Goal: Task Accomplishment & Management: Manage account settings

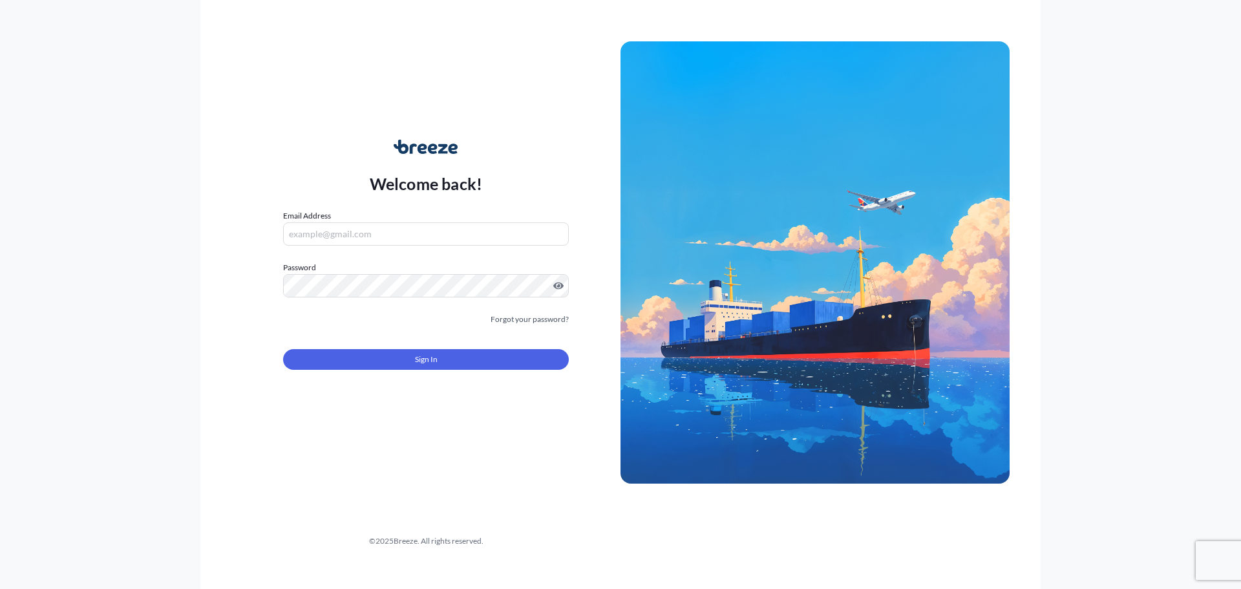
type input "[PERSON_NAME][EMAIL_ADDRESS][PERSON_NAME][DOMAIN_NAME]"
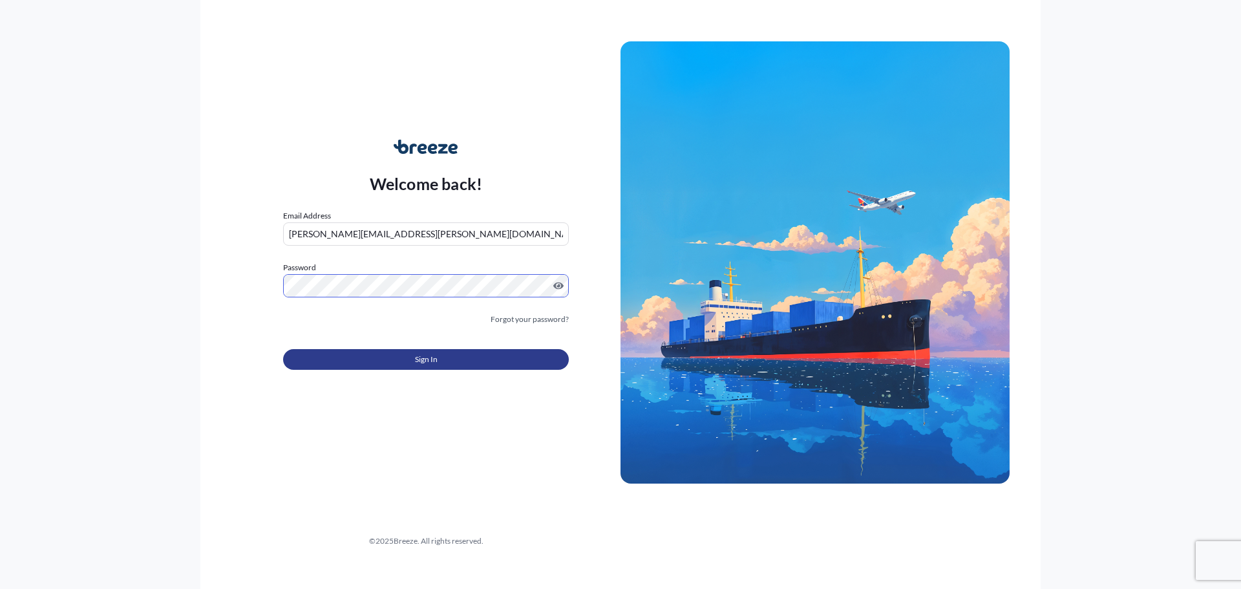
click at [437, 366] on button "Sign In" at bounding box center [426, 359] width 286 height 21
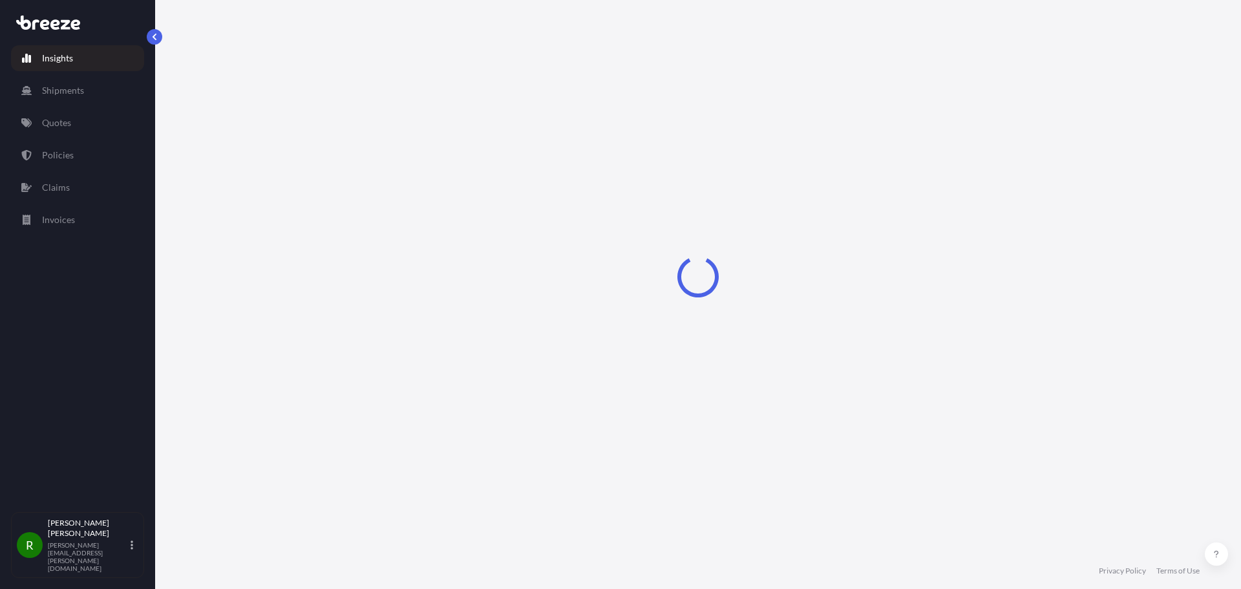
select select "2025"
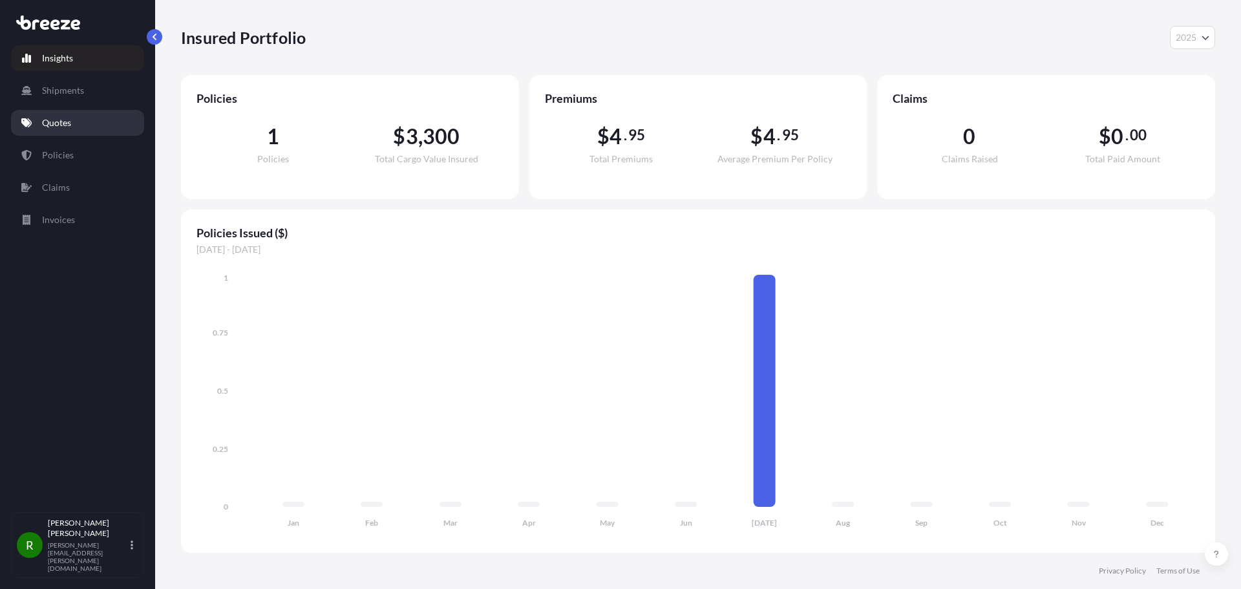
click at [58, 120] on p "Quotes" at bounding box center [56, 122] width 29 height 13
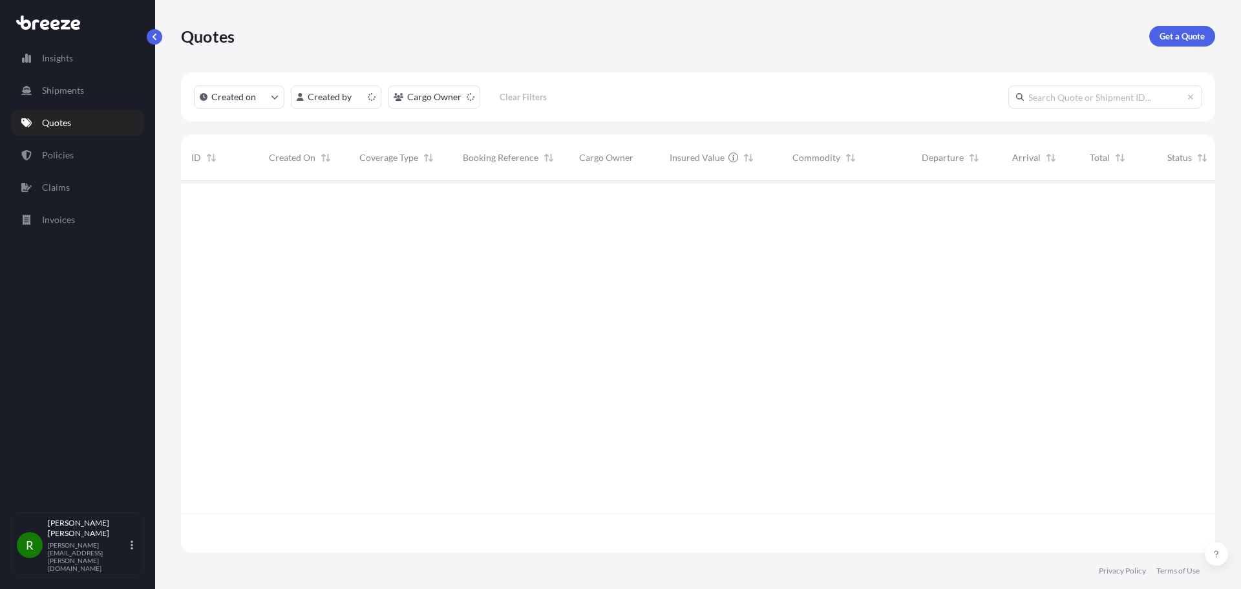
scroll to position [369, 1024]
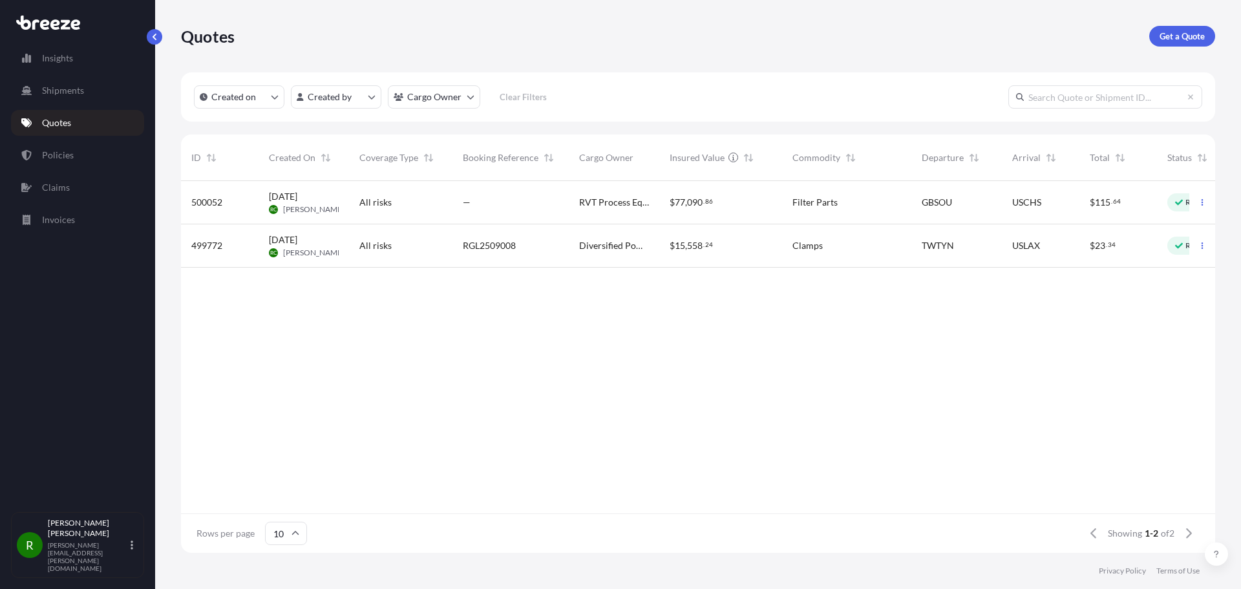
click at [896, 206] on div "Filter Parts" at bounding box center [846, 202] width 109 height 13
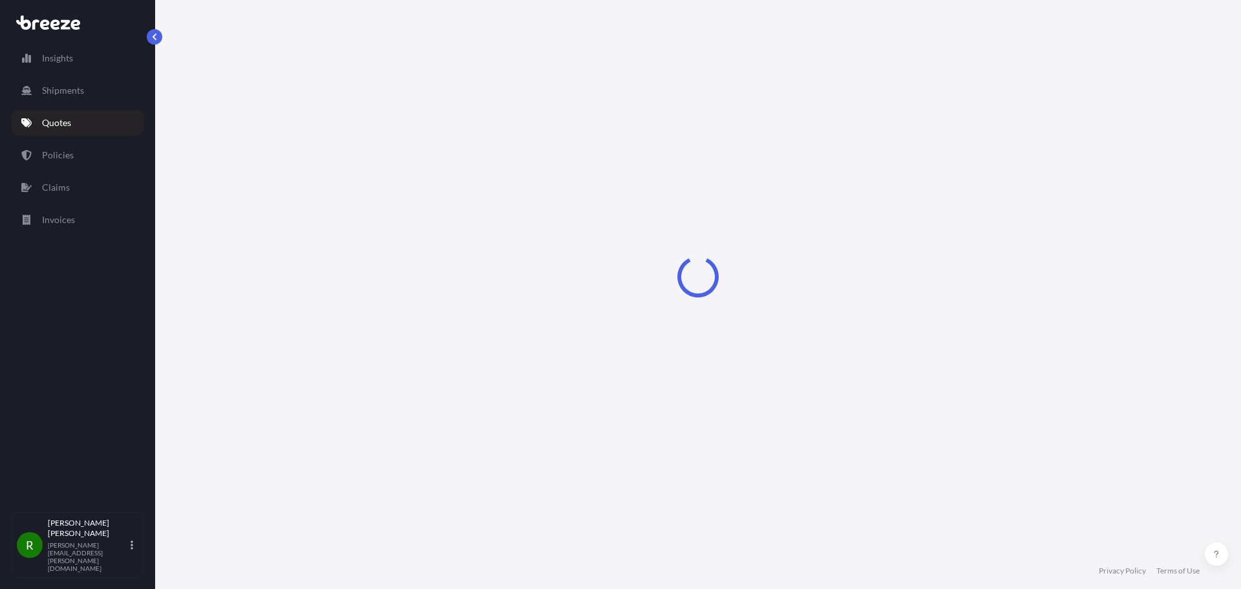
select select "Road"
select select "Sea"
select select "Road"
select select "2"
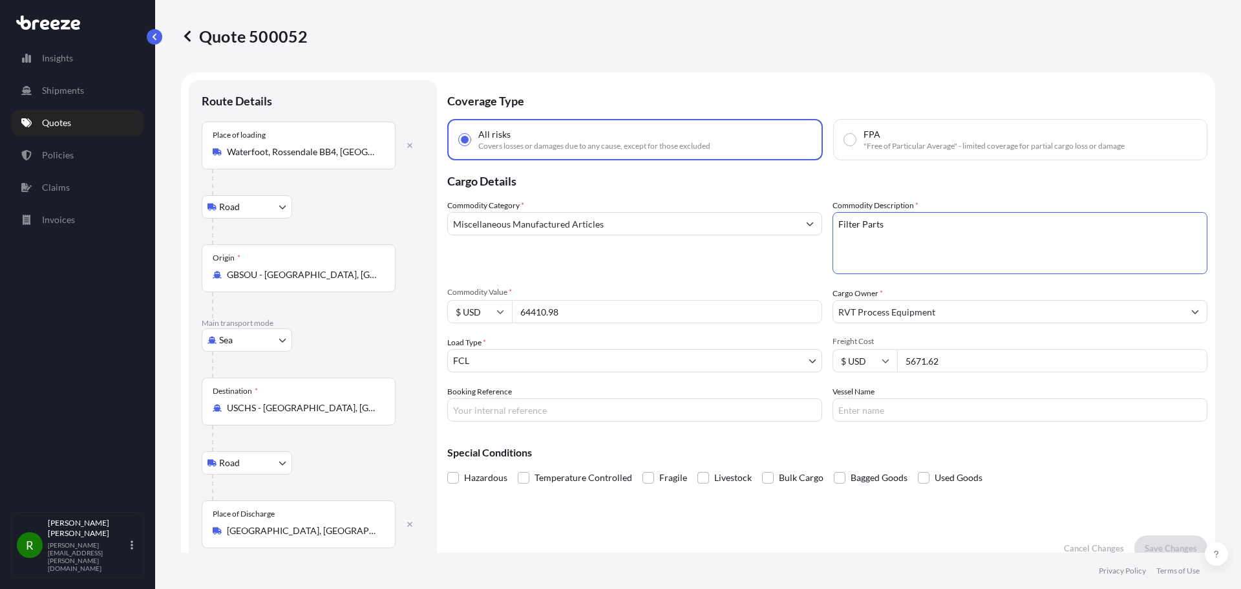
click at [886, 224] on textarea "Filter Parts" at bounding box center [1019, 243] width 375 height 62
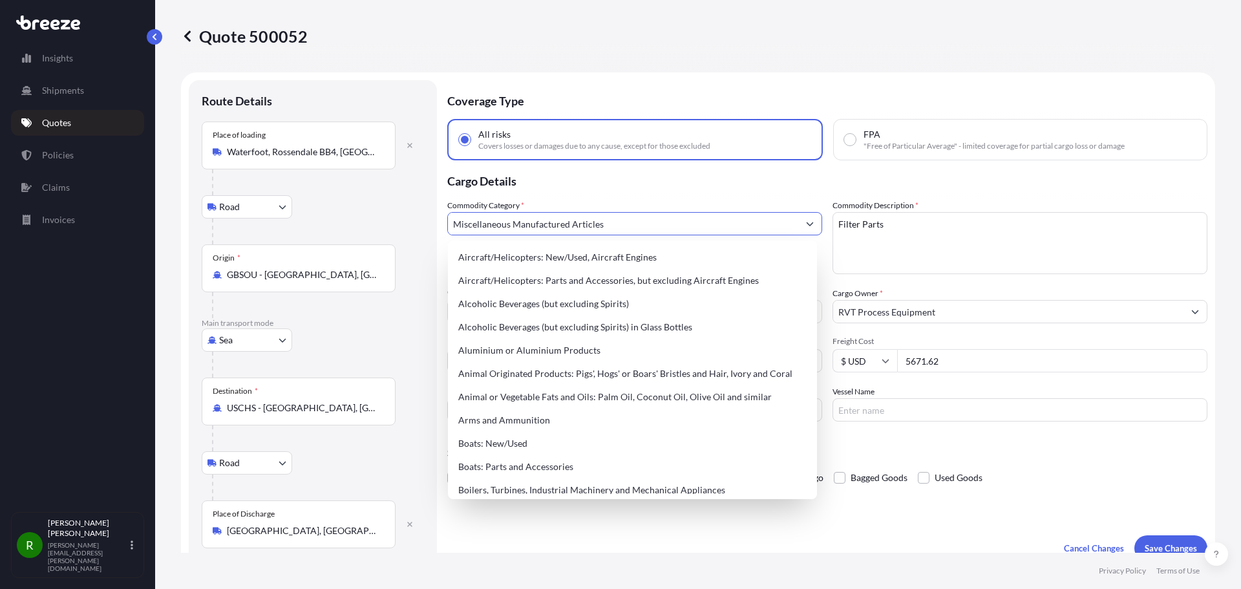
click at [746, 233] on input "Miscellaneous Manufactured Articles" at bounding box center [623, 223] width 350 height 23
click at [1012, 169] on p "Cargo Details" at bounding box center [827, 179] width 760 height 39
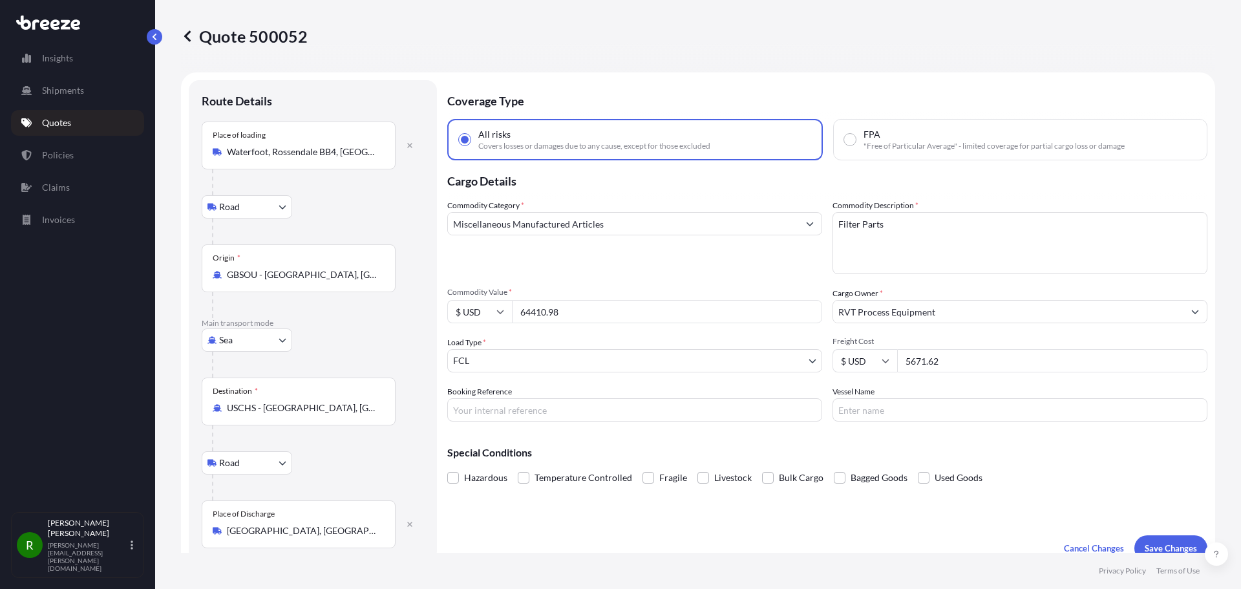
drag, startPoint x: 950, startPoint y: 358, endPoint x: 874, endPoint y: 359, distance: 75.6
click at [876, 359] on div "$ USD 5671.62" at bounding box center [1019, 360] width 375 height 23
type input "6060.25"
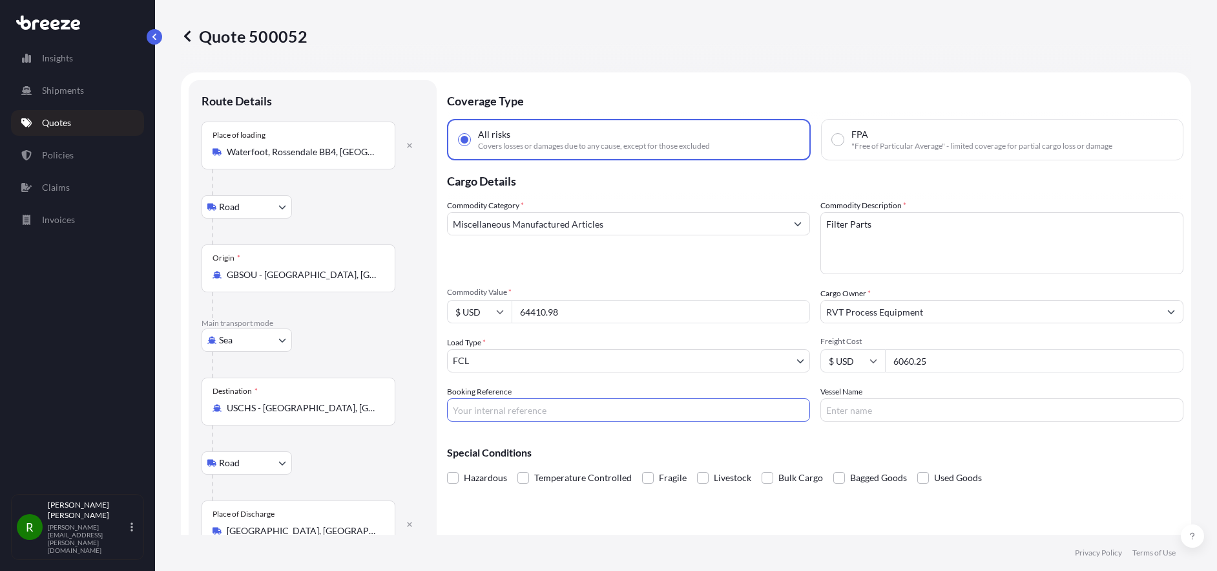
paste input "RGL2509009"
type input "RGL2509009"
click at [867, 412] on input "Vessel Name" at bounding box center [1002, 409] width 363 height 23
paste input "OOCL BAUHINIA"
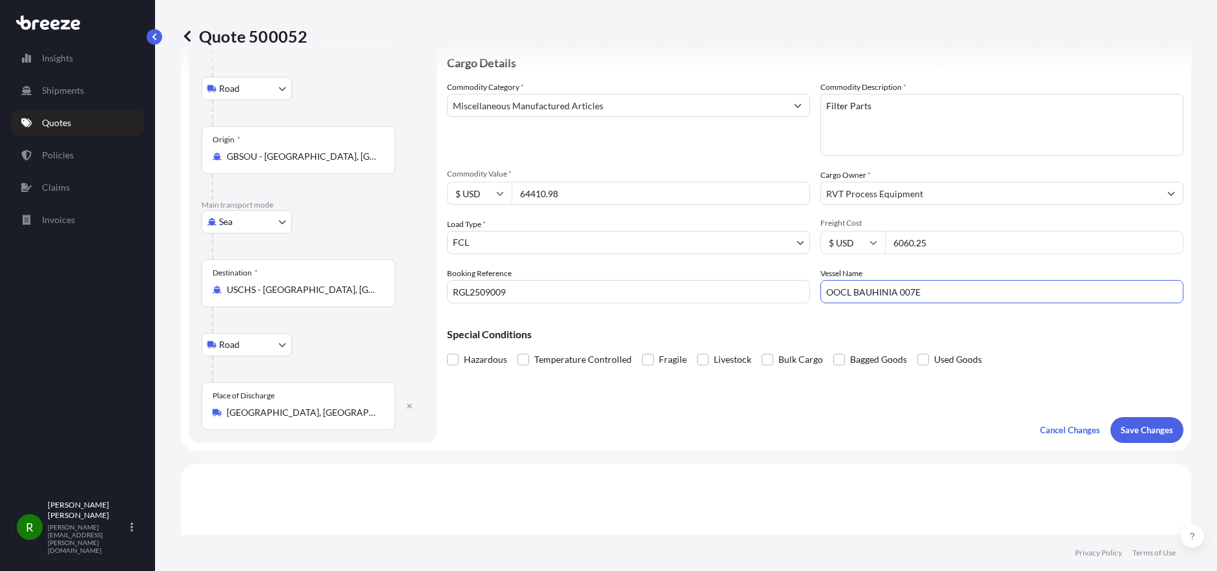
scroll to position [129, 0]
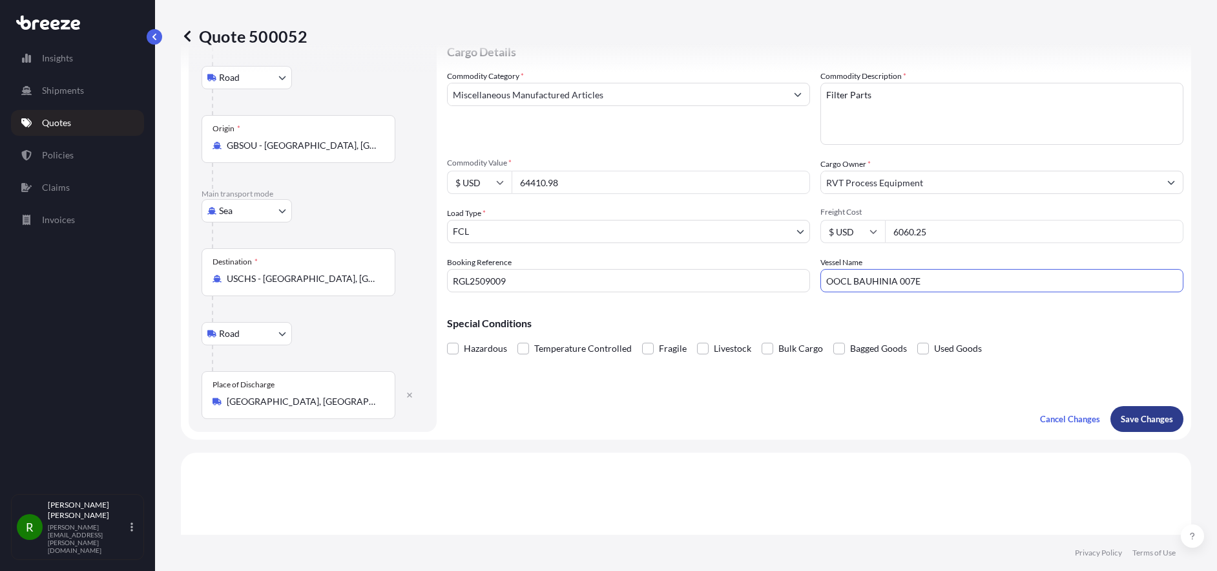
type input "OOCL BAUHINIA 007E"
click at [1138, 414] on p "Save Changes" at bounding box center [1147, 418] width 52 height 13
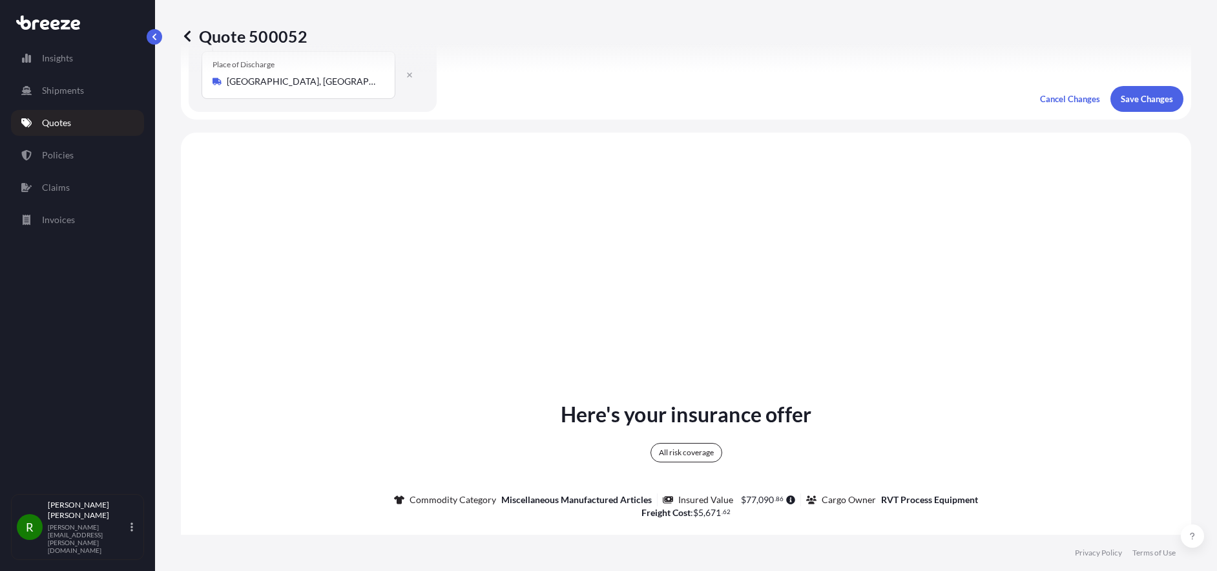
scroll to position [517, 0]
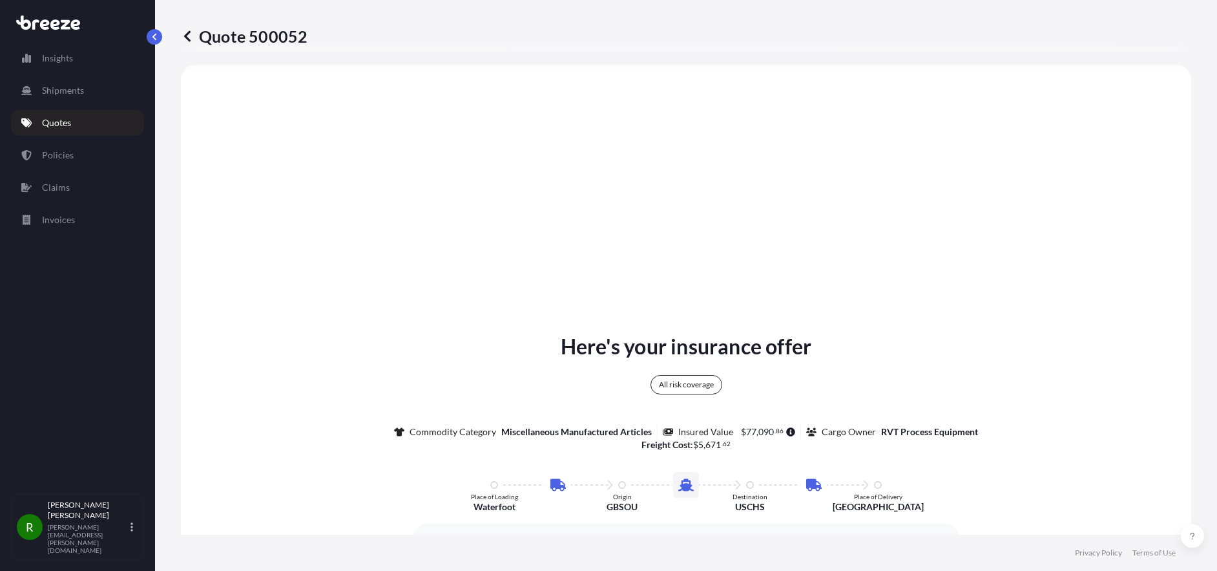
select select "Road"
select select "Sea"
select select "Road"
select select "2"
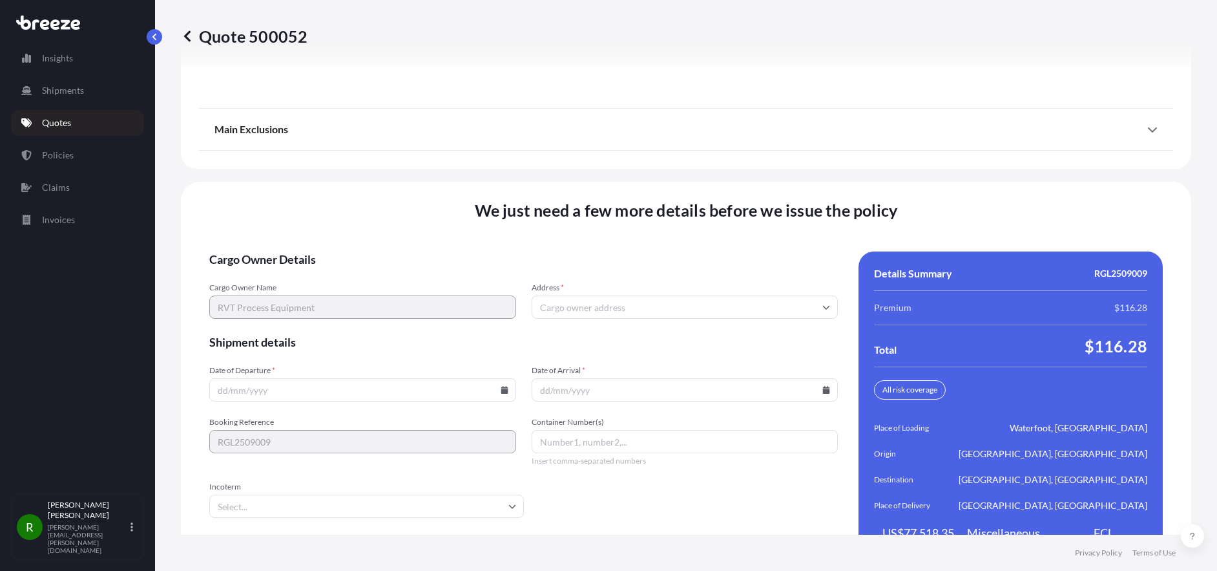
scroll to position [1806, 0]
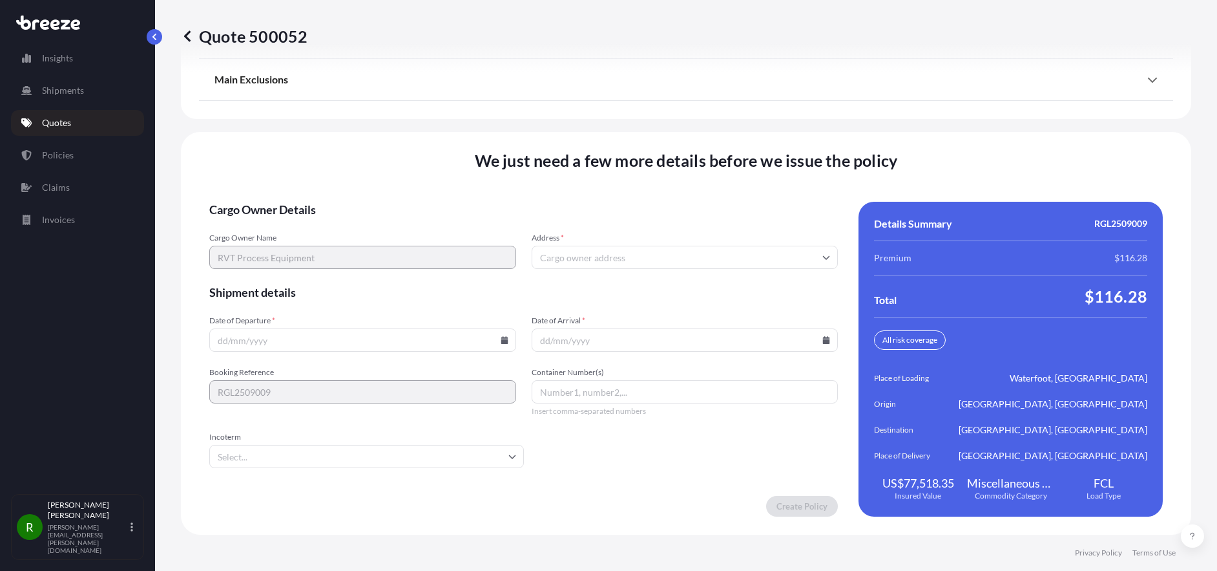
click at [585, 254] on input "Address *" at bounding box center [685, 257] width 307 height 23
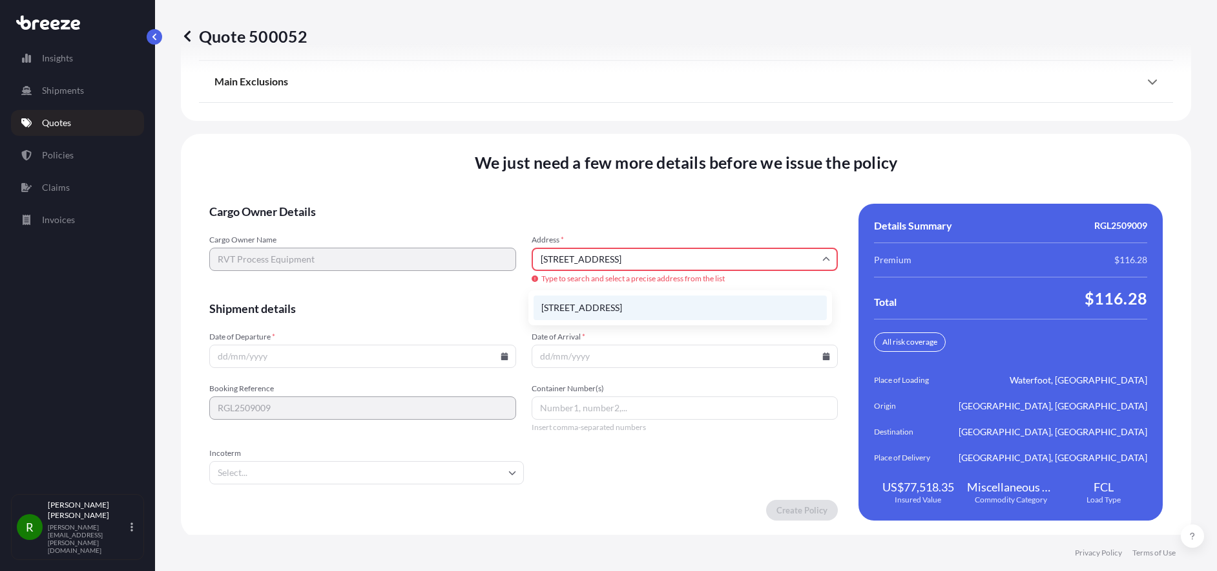
click at [624, 313] on li "[STREET_ADDRESS]" at bounding box center [680, 307] width 293 height 25
type input "[STREET_ADDRESS]"
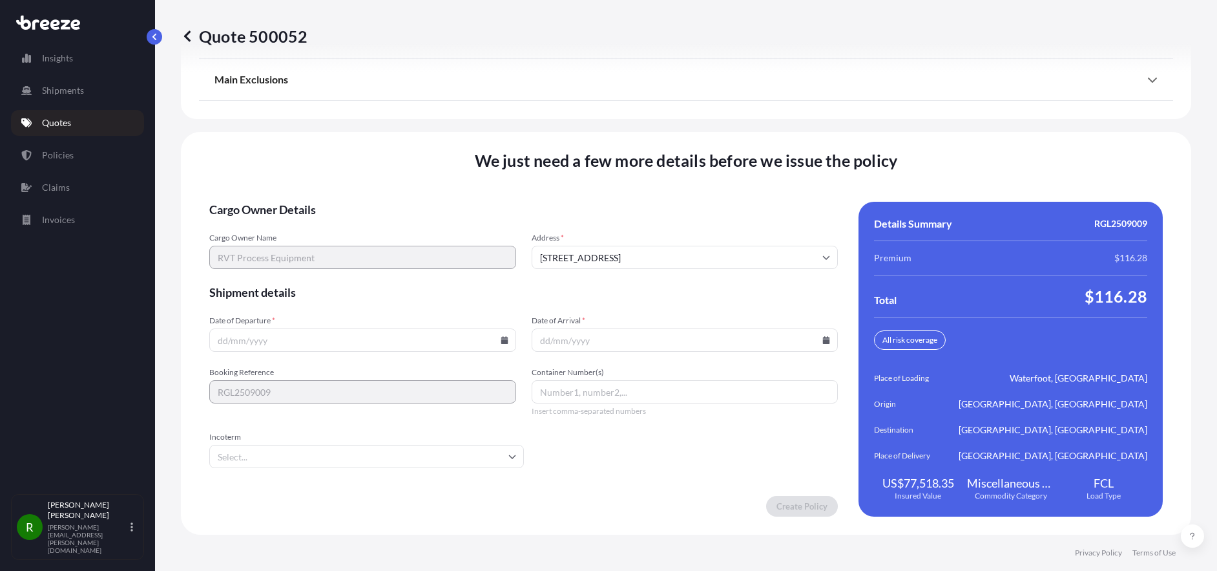
click at [280, 341] on input "Date of Departure *" at bounding box center [362, 339] width 307 height 23
click at [501, 341] on icon at bounding box center [504, 340] width 7 height 8
click at [328, 204] on button "8" at bounding box center [322, 197] width 21 height 21
type input "[DATE]"
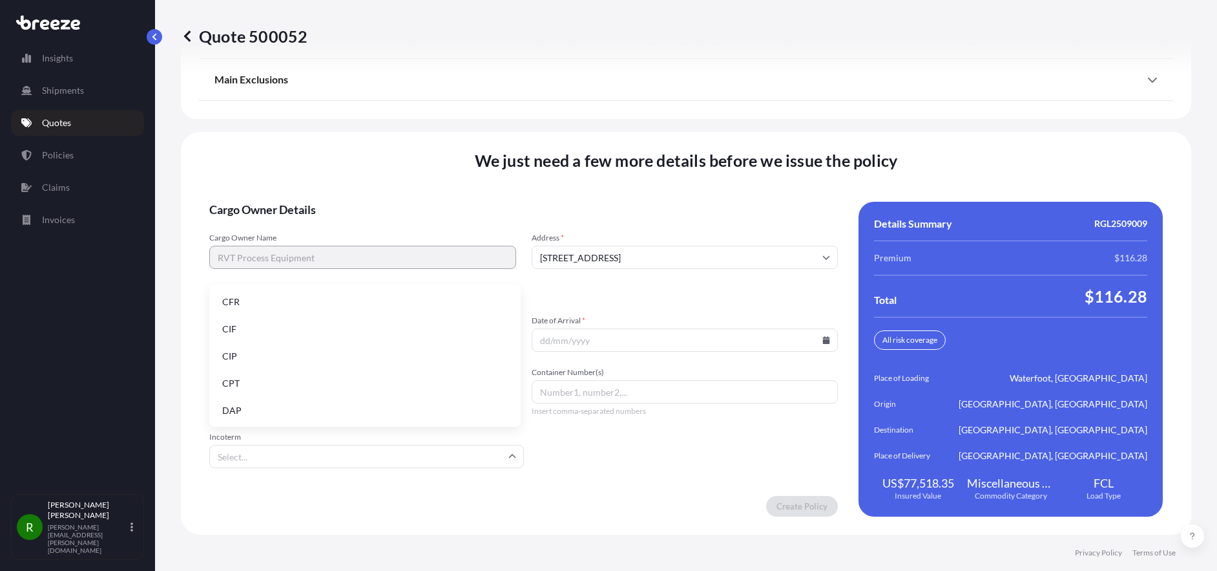
click at [512, 452] on input "Incoterm" at bounding box center [366, 456] width 315 height 23
click at [233, 301] on li "CFR" at bounding box center [365, 301] width 301 height 25
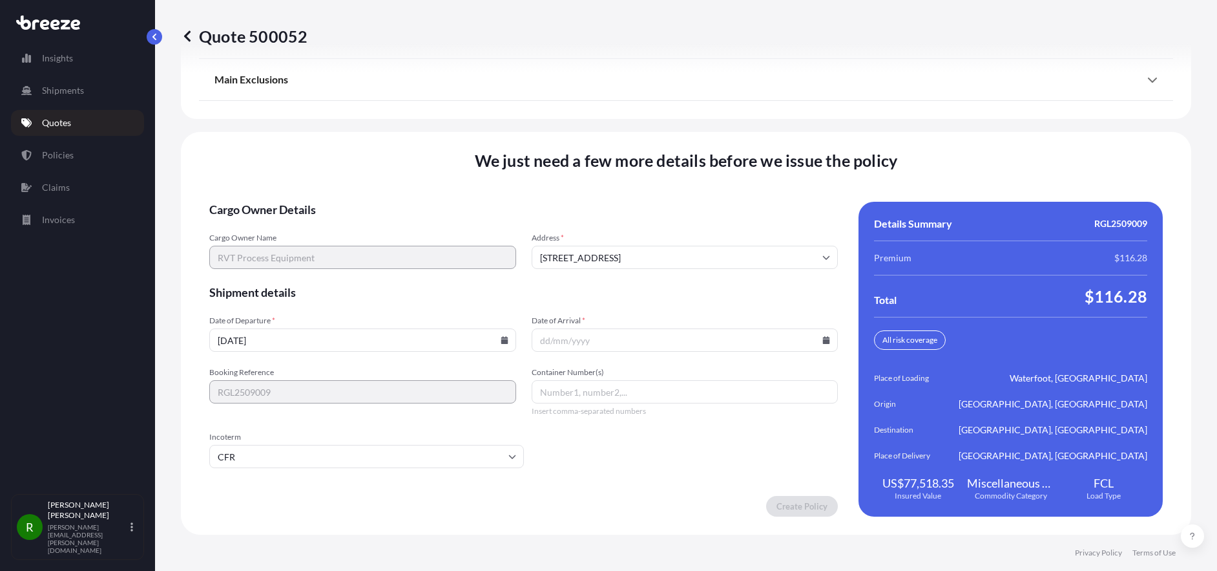
click at [823, 342] on icon at bounding box center [826, 340] width 7 height 8
click at [678, 277] on button "30" at bounding box center [667, 267] width 21 height 21
type input "[DATE]"
click at [273, 454] on input "CFR" at bounding box center [366, 456] width 315 height 23
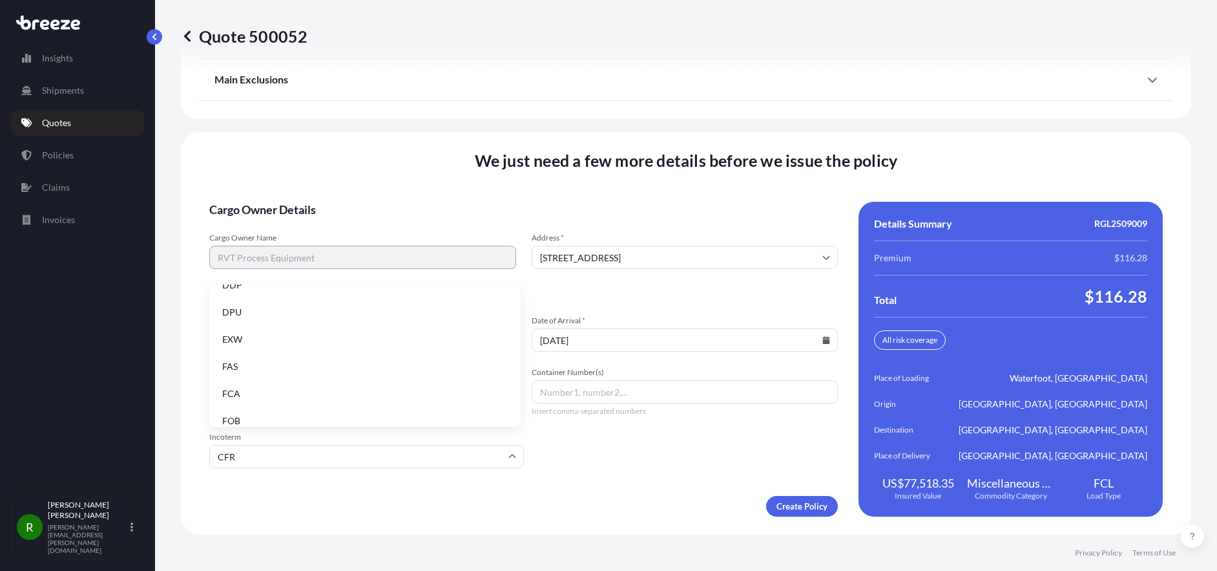
scroll to position [164, 0]
click at [257, 382] on li "FCA" at bounding box center [365, 382] width 301 height 25
type input "FCA"
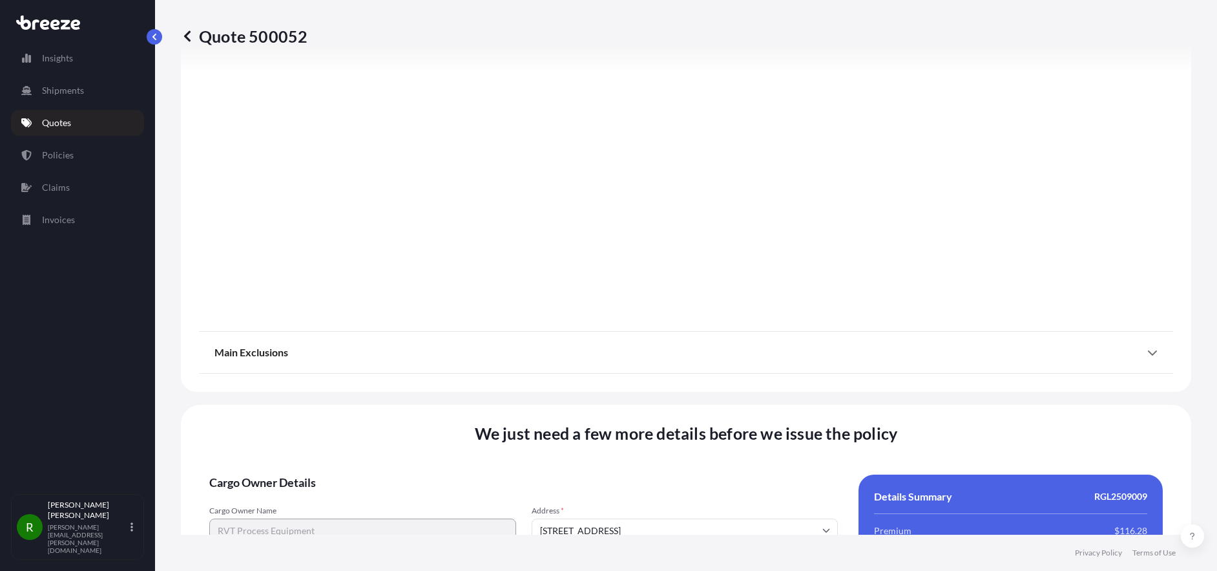
scroll to position [1548, 0]
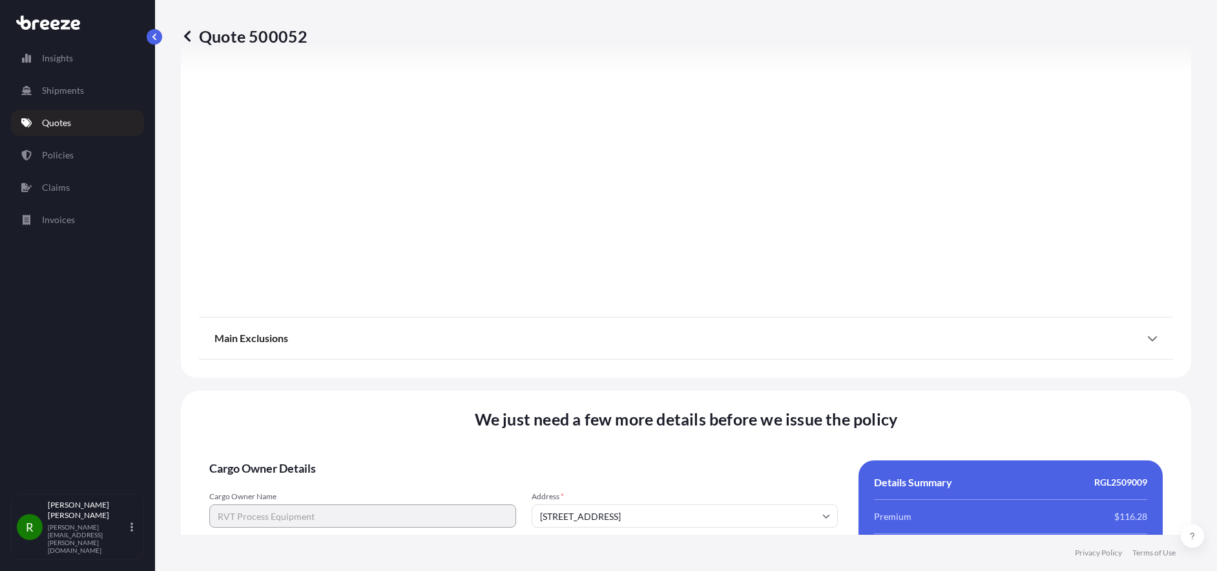
drag, startPoint x: 1142, startPoint y: 341, endPoint x: 1088, endPoint y: 337, distance: 55.1
click at [1148, 341] on icon at bounding box center [1153, 338] width 10 height 10
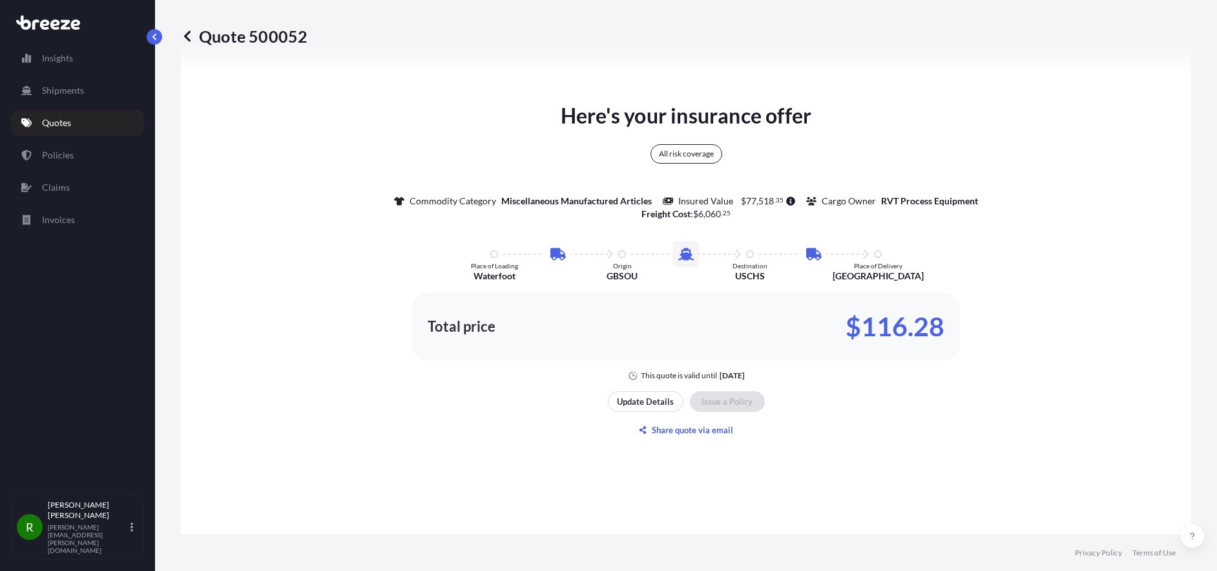
scroll to position [966, 0]
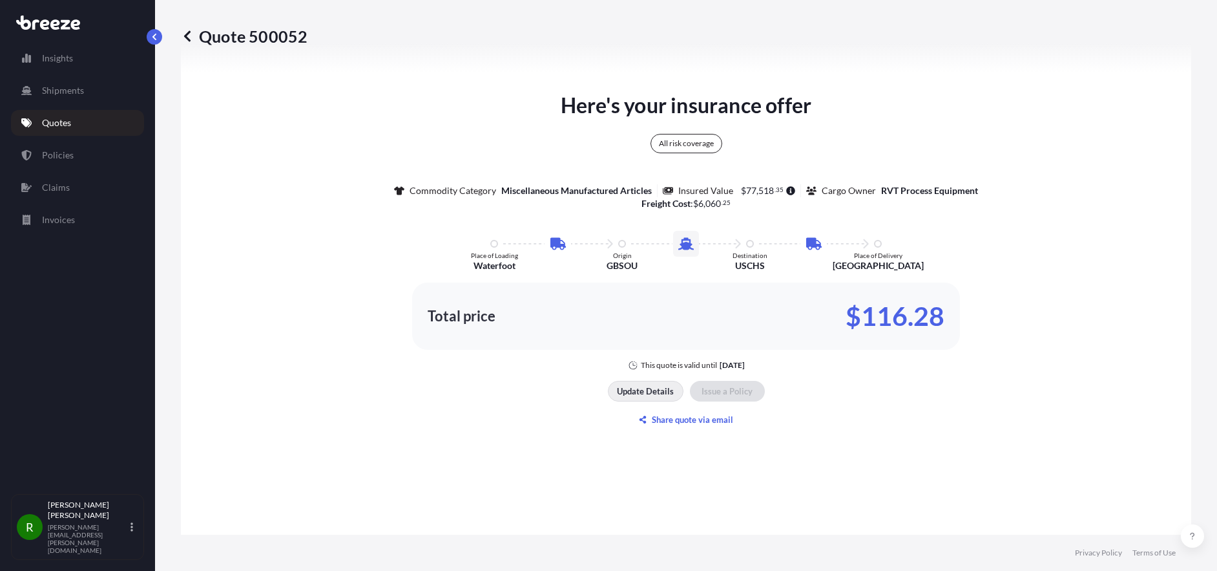
click at [639, 386] on p "Update Details" at bounding box center [645, 390] width 57 height 13
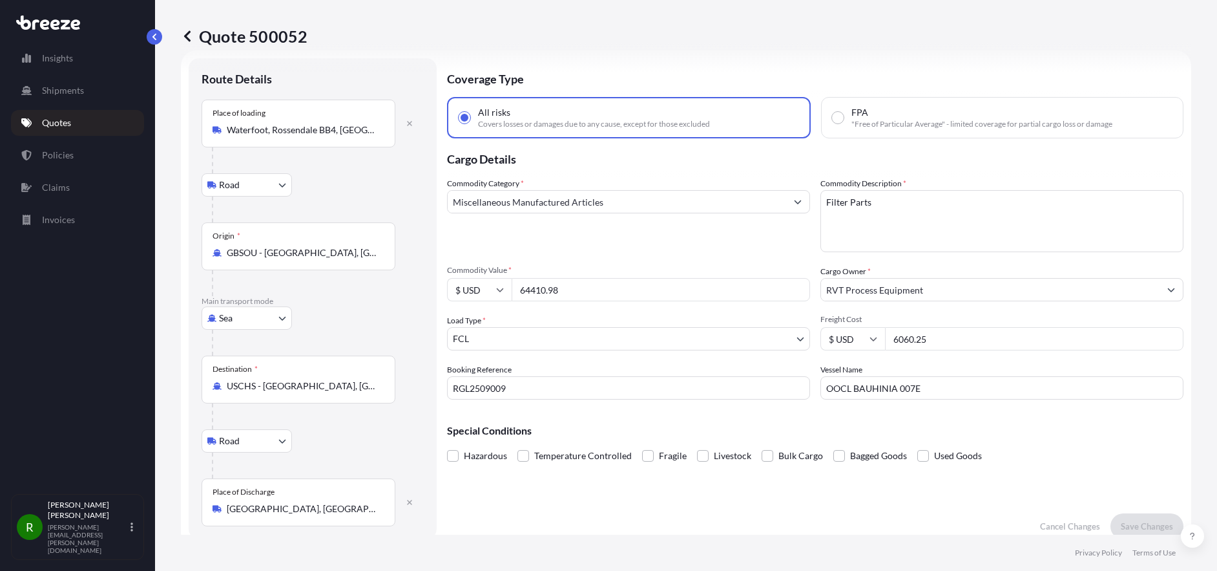
scroll to position [21, 0]
drag, startPoint x: 948, startPoint y: 392, endPoint x: 784, endPoint y: 385, distance: 163.6
click at [797, 386] on div "Commodity Category * Miscellaneous Manufactured Articles Commodity Description …" at bounding box center [815, 289] width 737 height 222
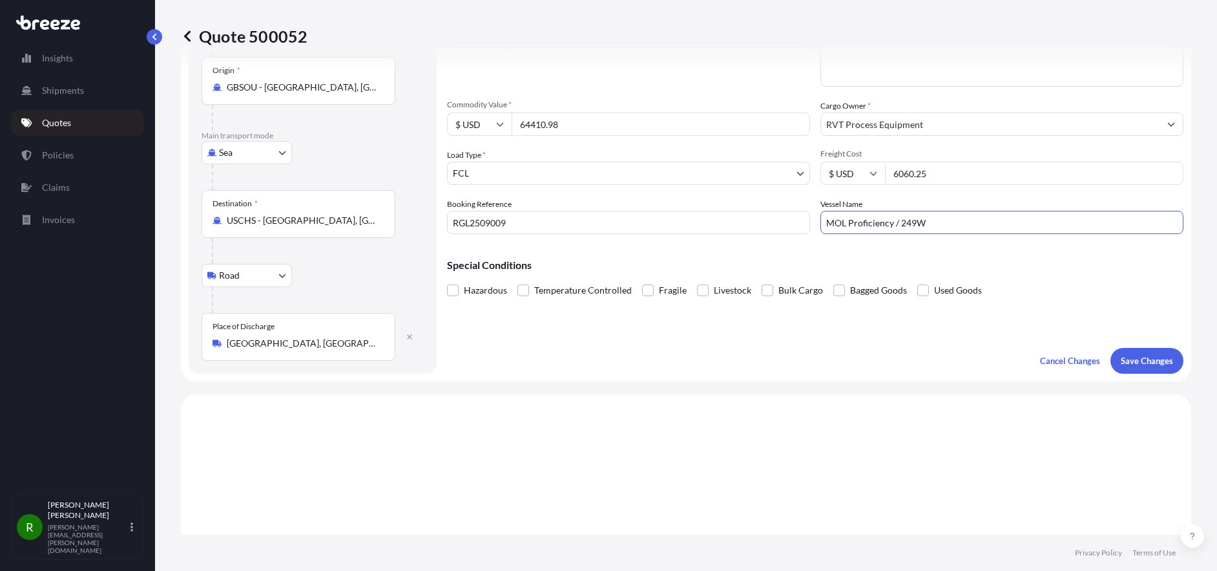
scroll to position [215, 0]
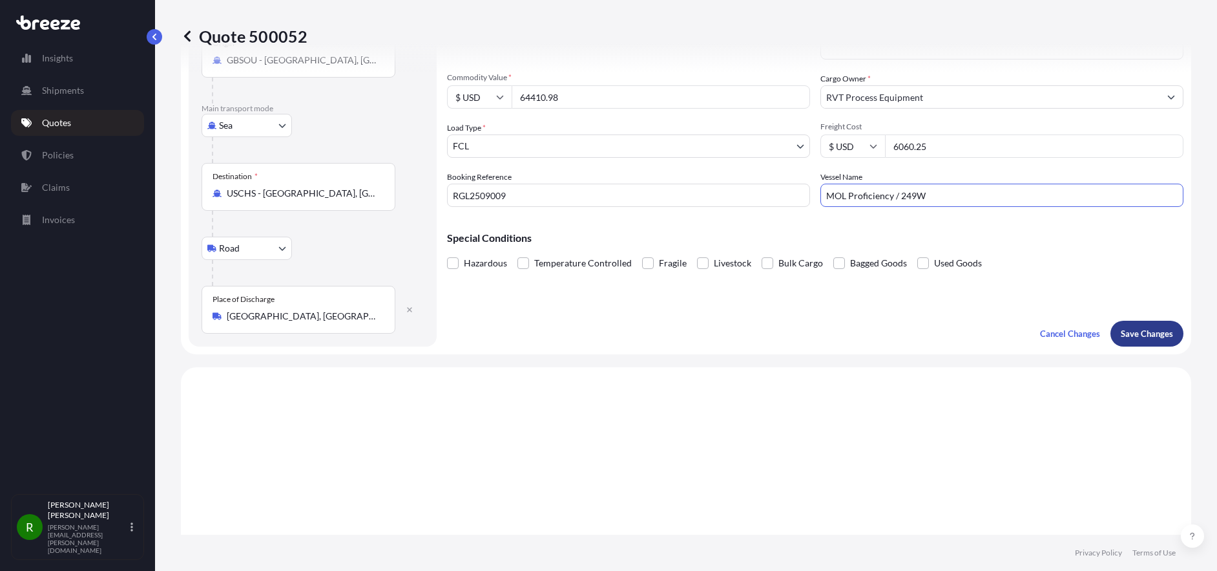
type input "MOL Proficiency / 249W"
click at [1145, 329] on p "Save Changes" at bounding box center [1147, 333] width 52 height 13
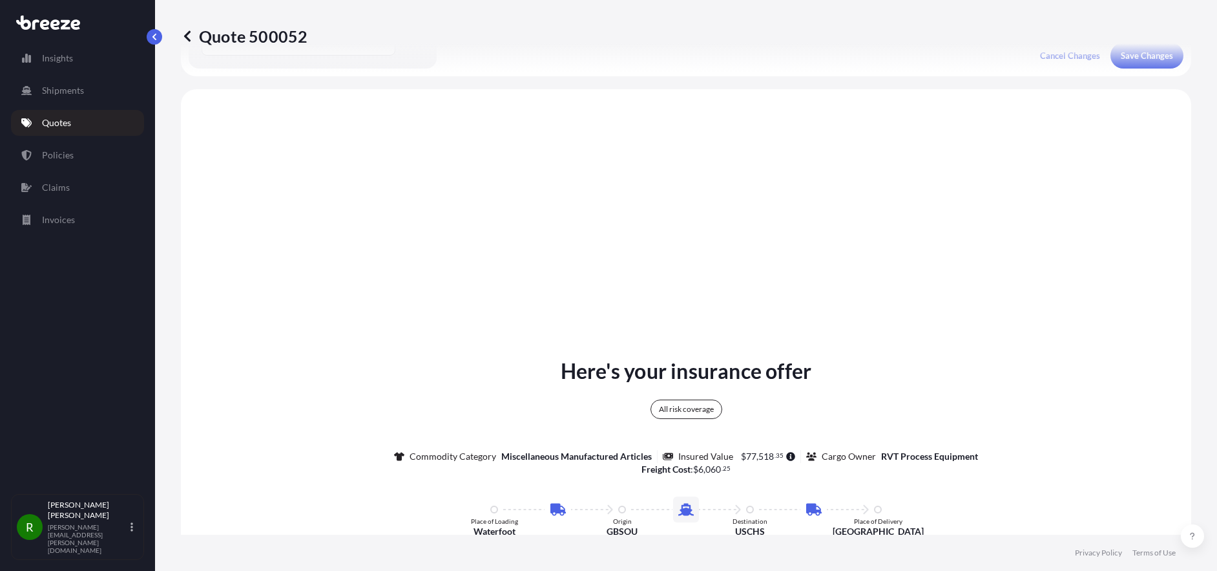
scroll to position [517, 0]
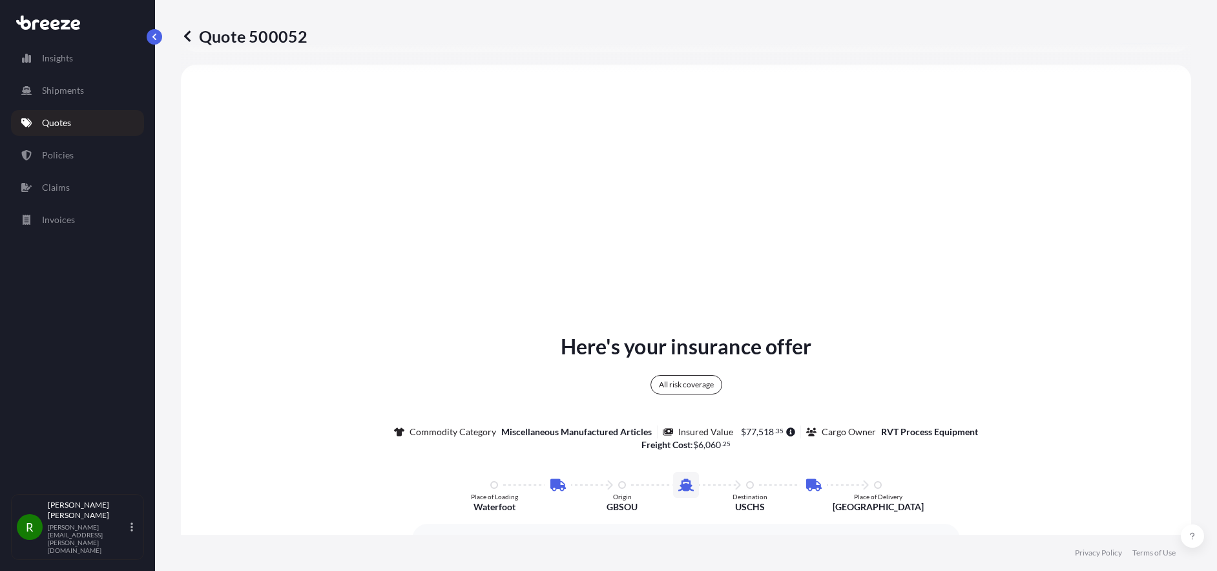
select select "Road"
select select "Sea"
select select "Road"
select select "2"
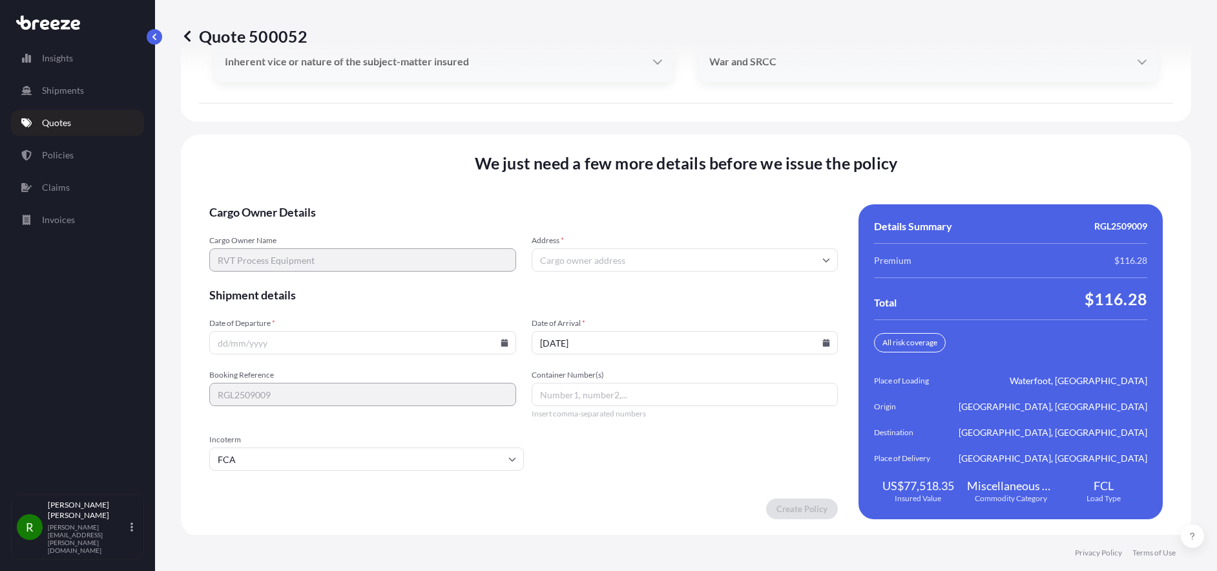
scroll to position [2067, 0]
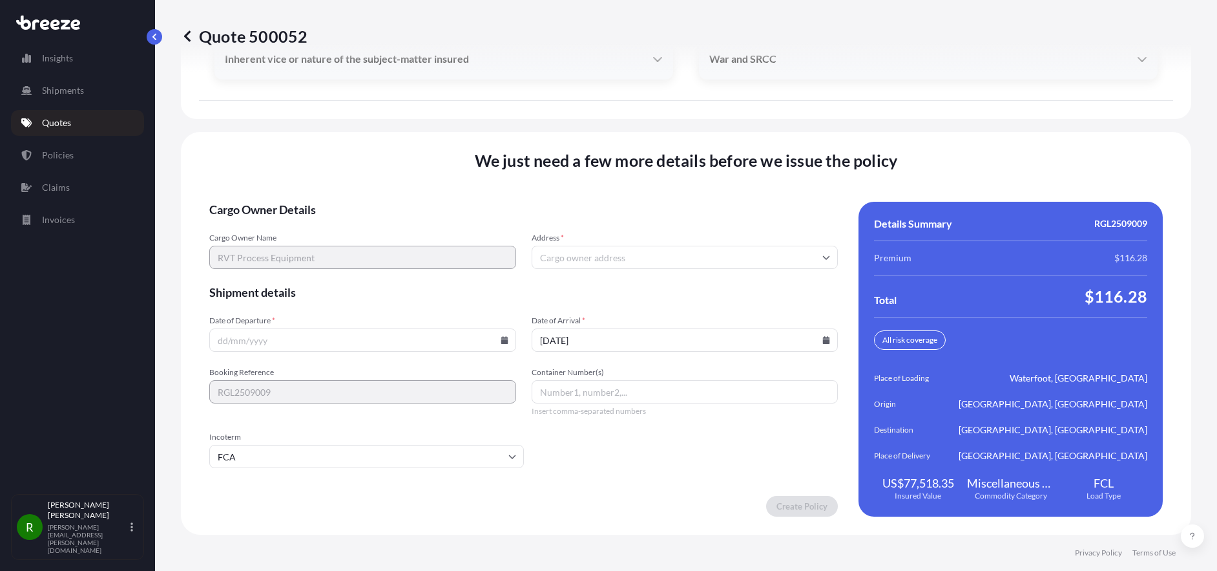
click at [579, 260] on input "Address *" at bounding box center [685, 257] width 307 height 23
click at [597, 257] on input "Address *" at bounding box center [685, 257] width 307 height 23
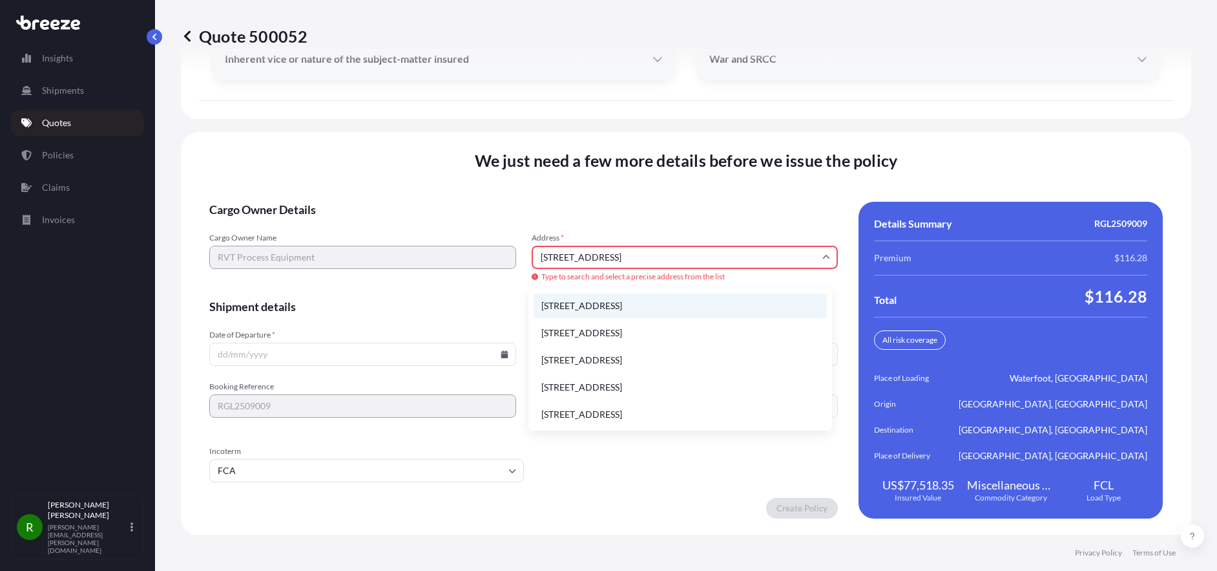
click at [608, 307] on li "[STREET_ADDRESS]" at bounding box center [680, 305] width 293 height 25
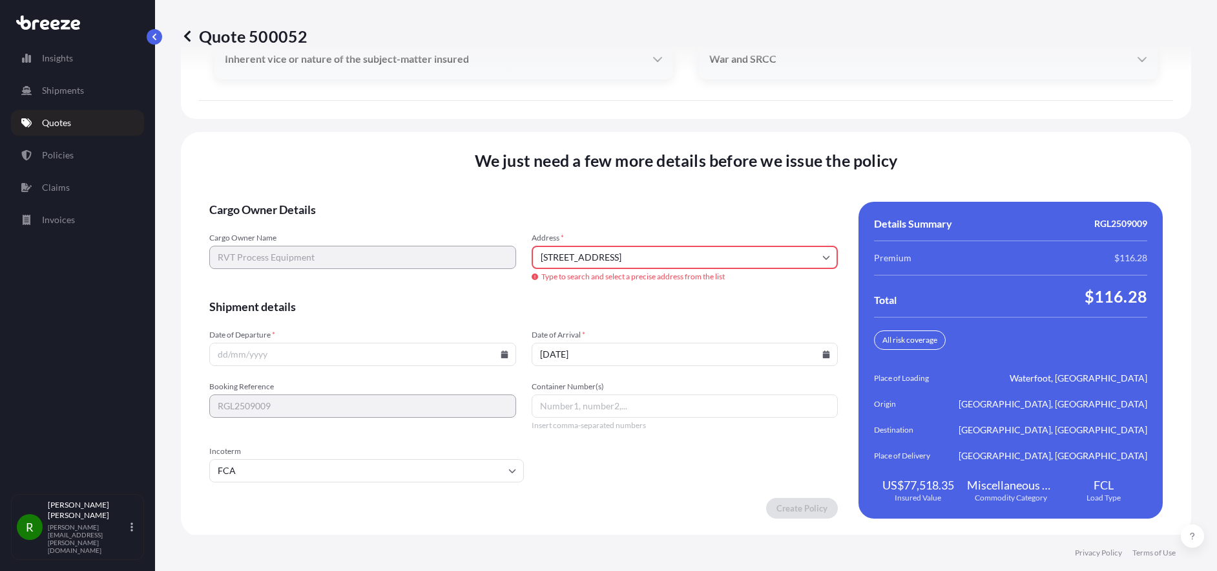
type input "[GEOGRAPHIC_DATA], [GEOGRAPHIC_DATA]"
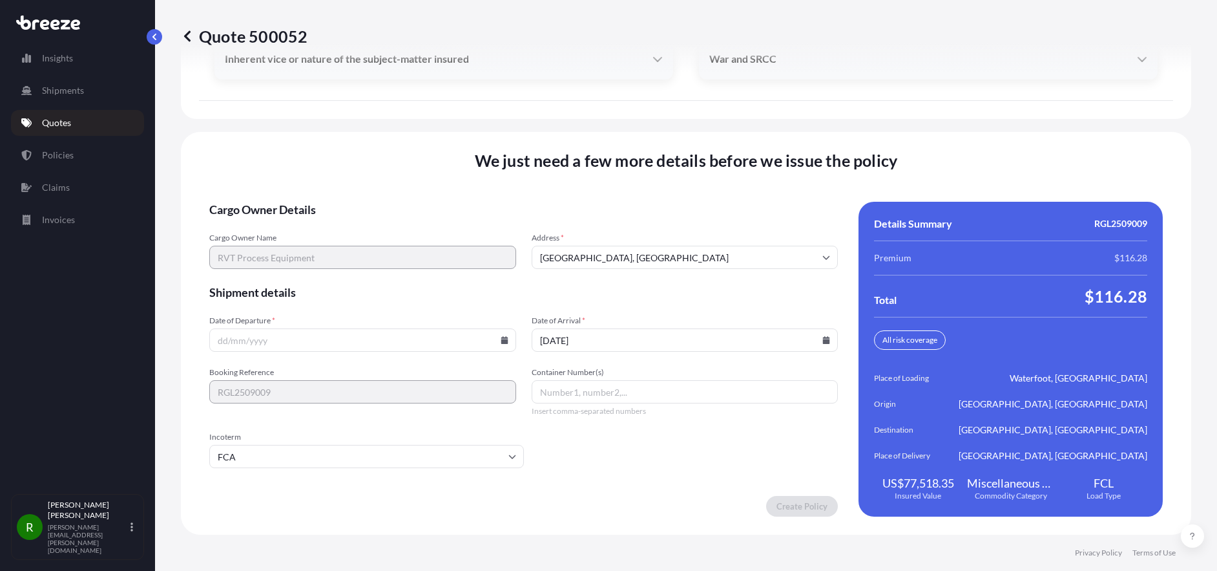
click at [258, 342] on input "Date of Departure *" at bounding box center [362, 339] width 307 height 23
click at [501, 343] on icon at bounding box center [504, 340] width 7 height 8
click at [325, 198] on button "8" at bounding box center [322, 197] width 21 height 21
type input "[DATE]"
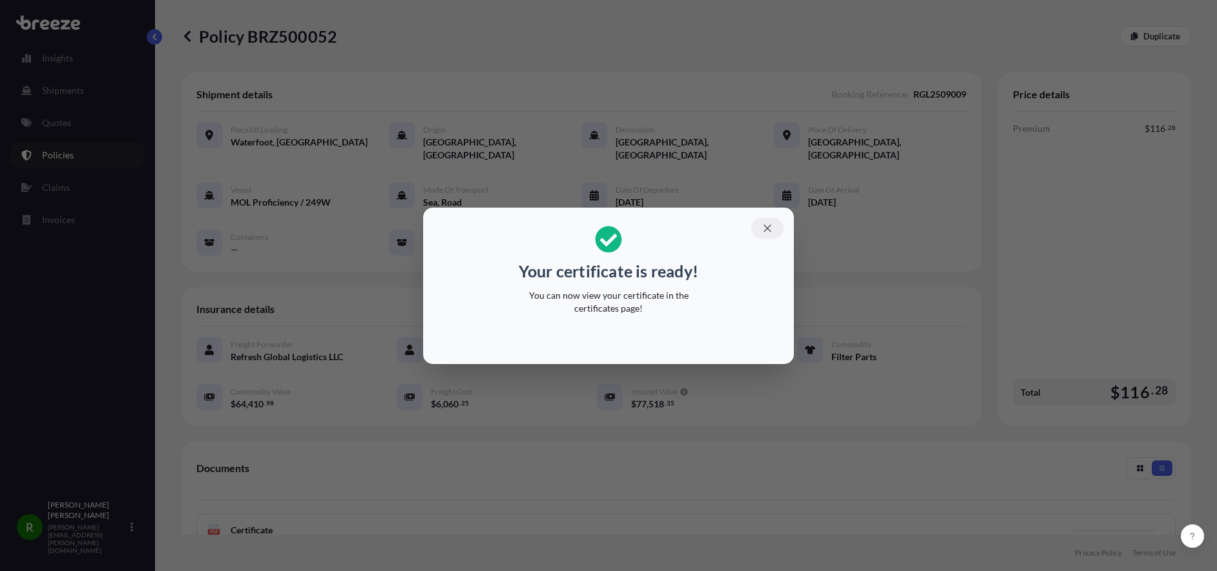
click at [771, 226] on icon "button" at bounding box center [768, 228] width 12 height 12
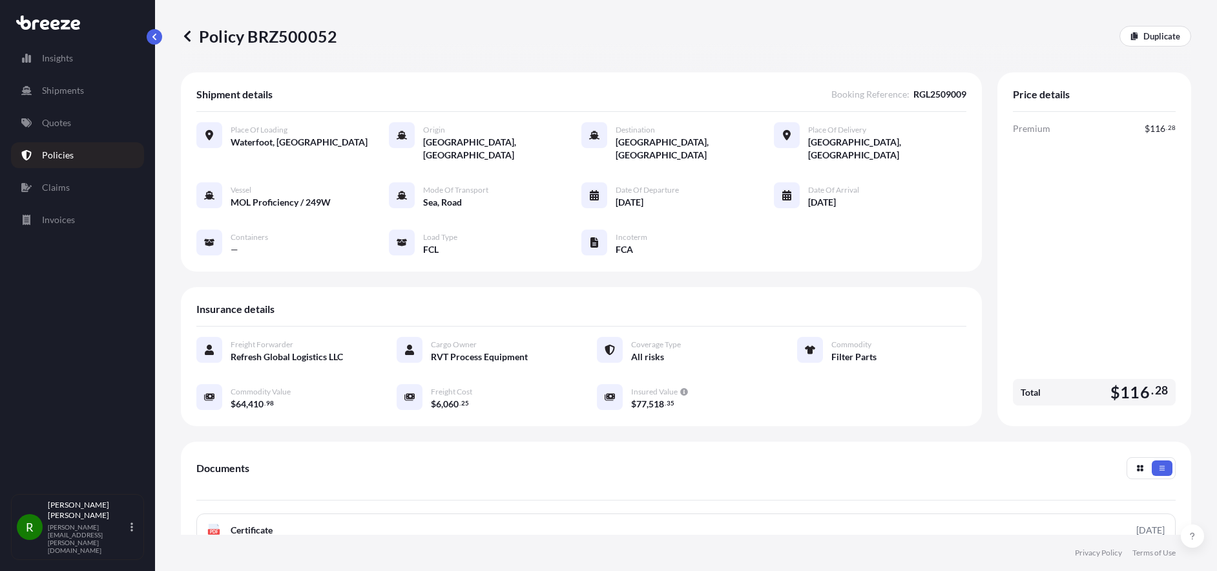
scroll to position [194, 0]
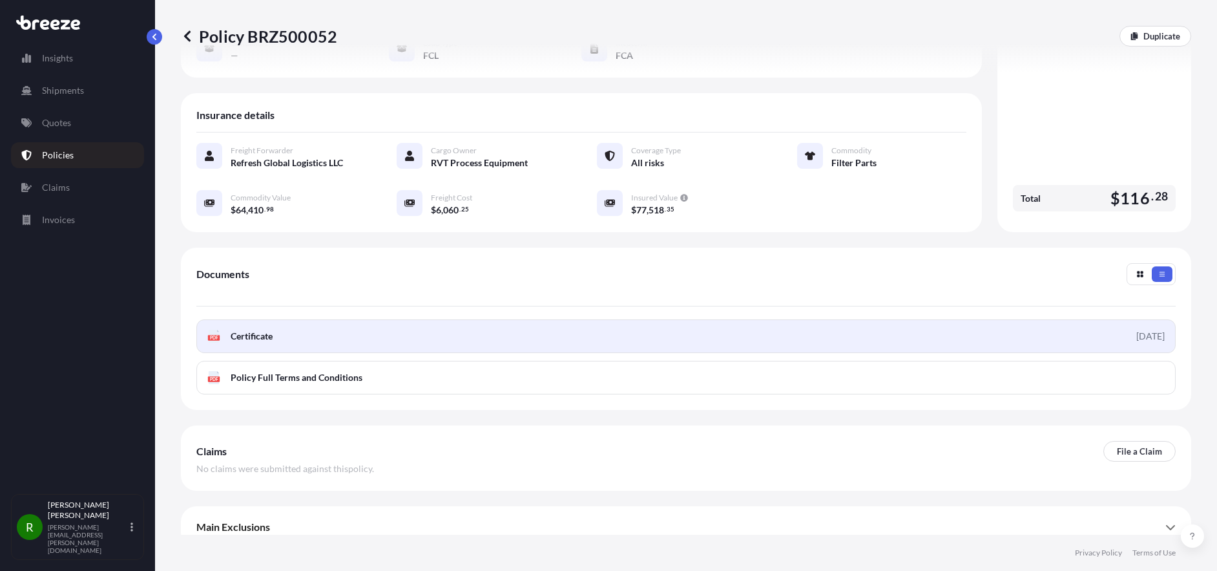
click at [252, 330] on span "Certificate" at bounding box center [252, 336] width 42 height 13
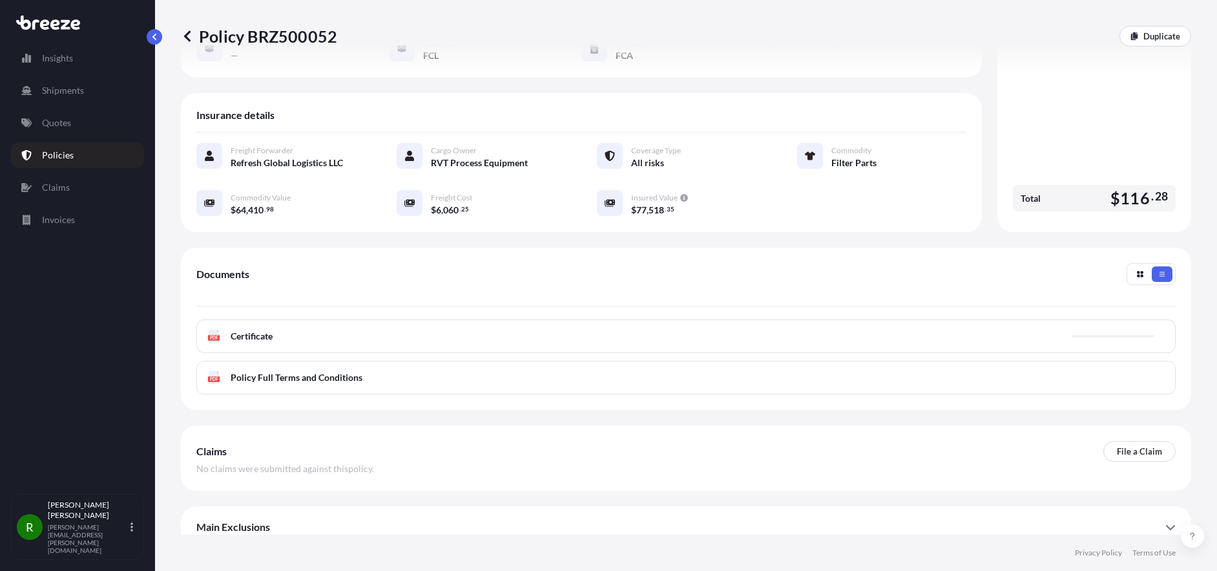
click at [59, 152] on p "Policies" at bounding box center [58, 155] width 32 height 13
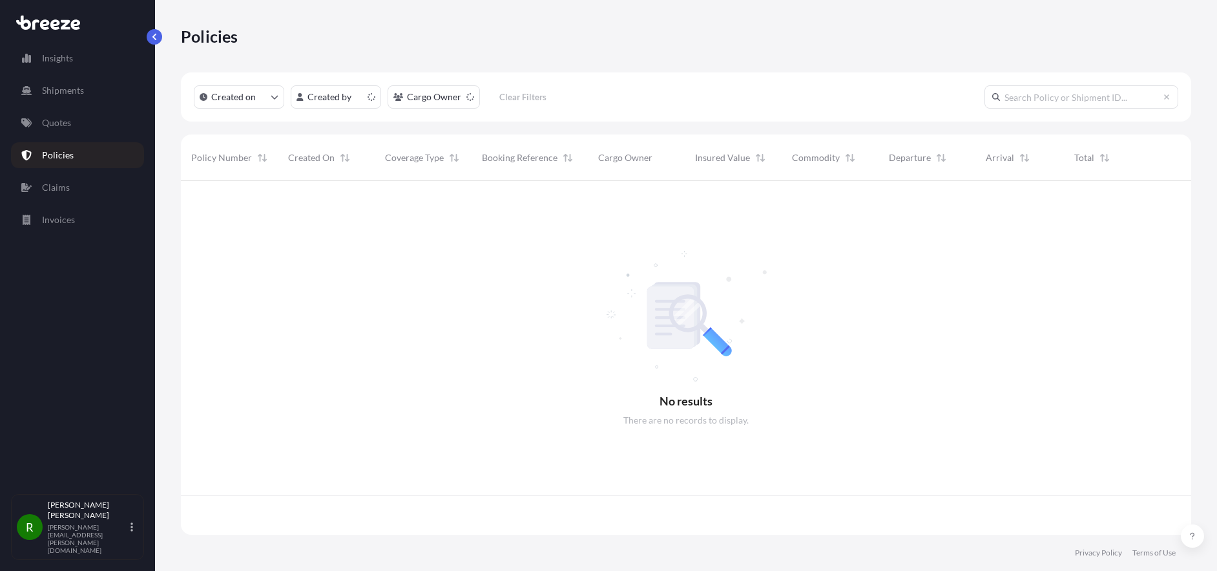
scroll to position [351, 1001]
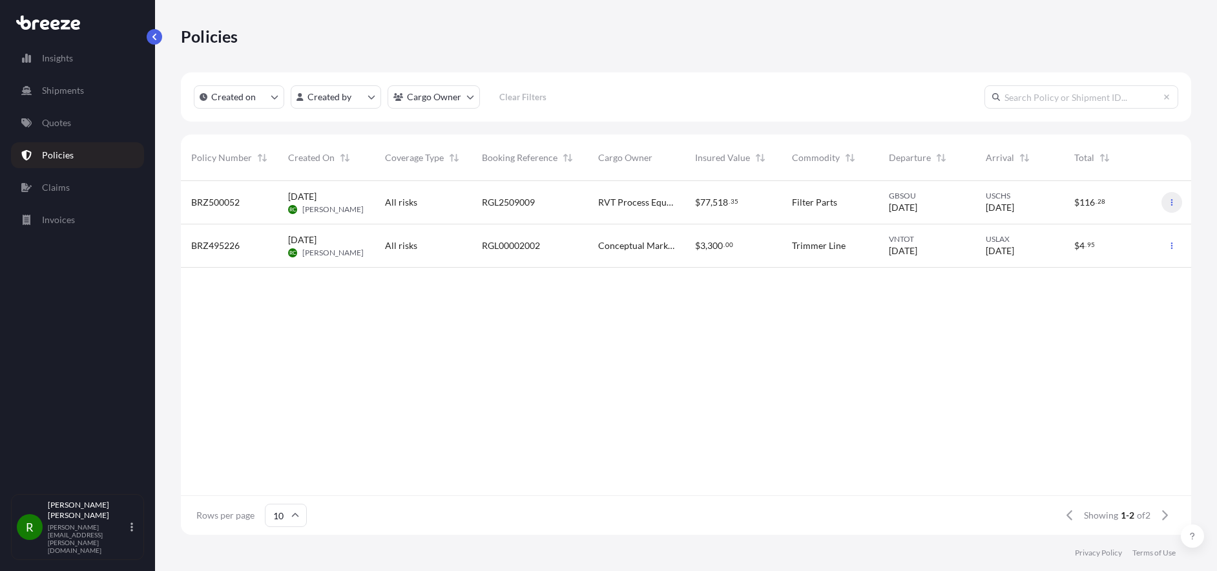
click at [1171, 197] on button "button" at bounding box center [1172, 202] width 21 height 21
click at [55, 222] on p "Invoices" at bounding box center [58, 219] width 33 height 13
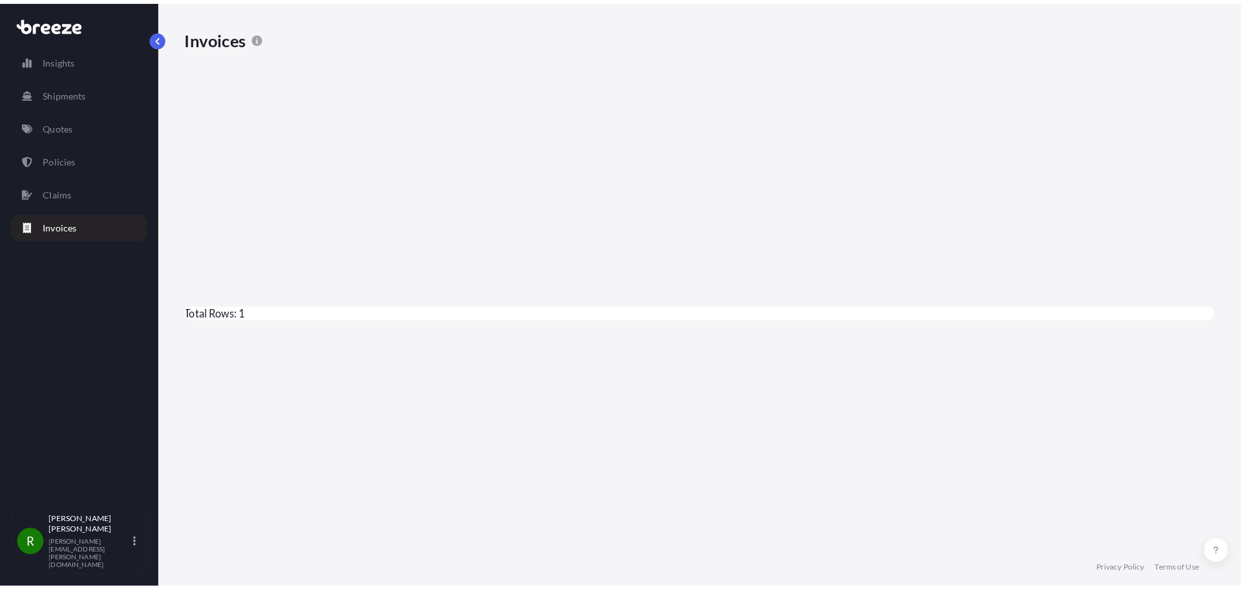
scroll to position [437, 1024]
